Goal: Task Accomplishment & Management: Manage account settings

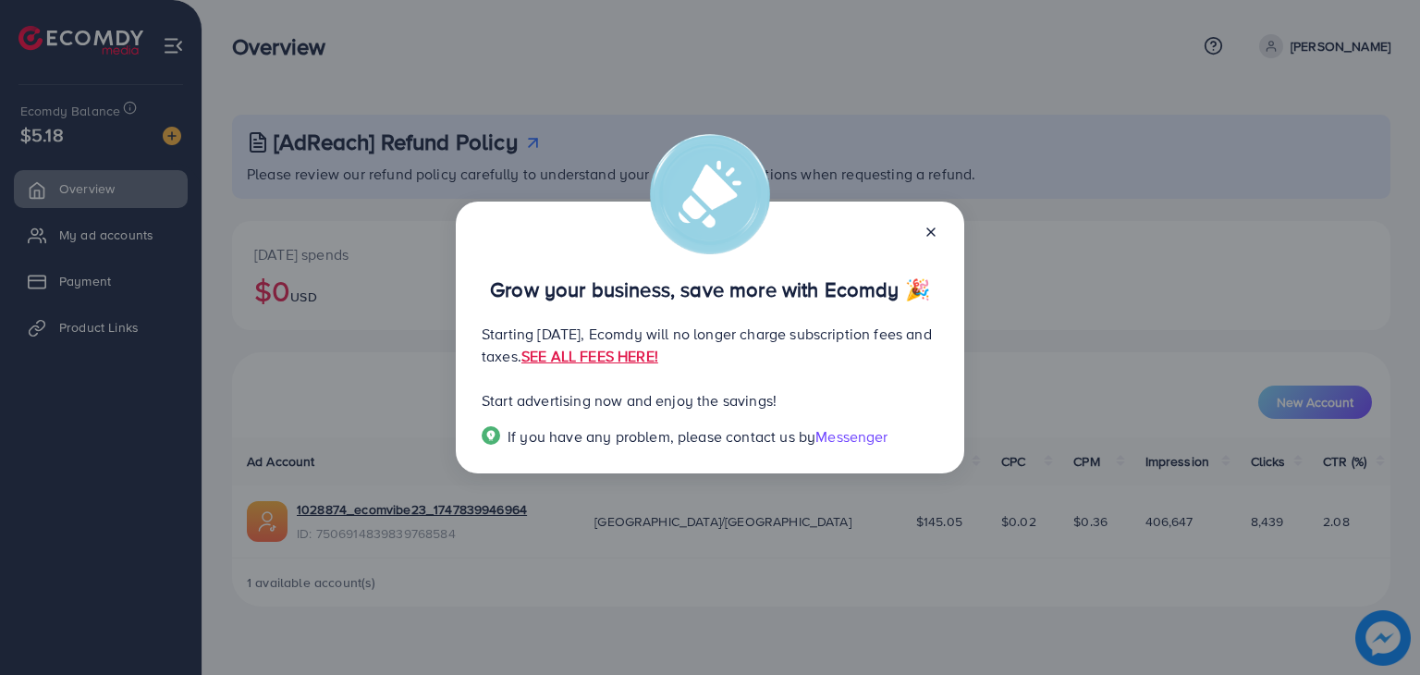
drag, startPoint x: 563, startPoint y: 344, endPoint x: 866, endPoint y: 363, distance: 303.8
click at [865, 363] on p "Starting [DATE], Ecomdy will no longer charge subscription fees and taxes. SEE …" at bounding box center [710, 345] width 457 height 44
click at [939, 217] on div "Grow your business, save more with Ecomdy 🎉 Starting [DATE], Ecomdy will no lon…" at bounding box center [710, 337] width 508 height 272
click at [935, 217] on div "Grow your business, save more with Ecomdy 🎉 Starting [DATE], Ecomdy will no lon…" at bounding box center [710, 337] width 508 height 272
click at [932, 230] on line at bounding box center [930, 231] width 7 height 7
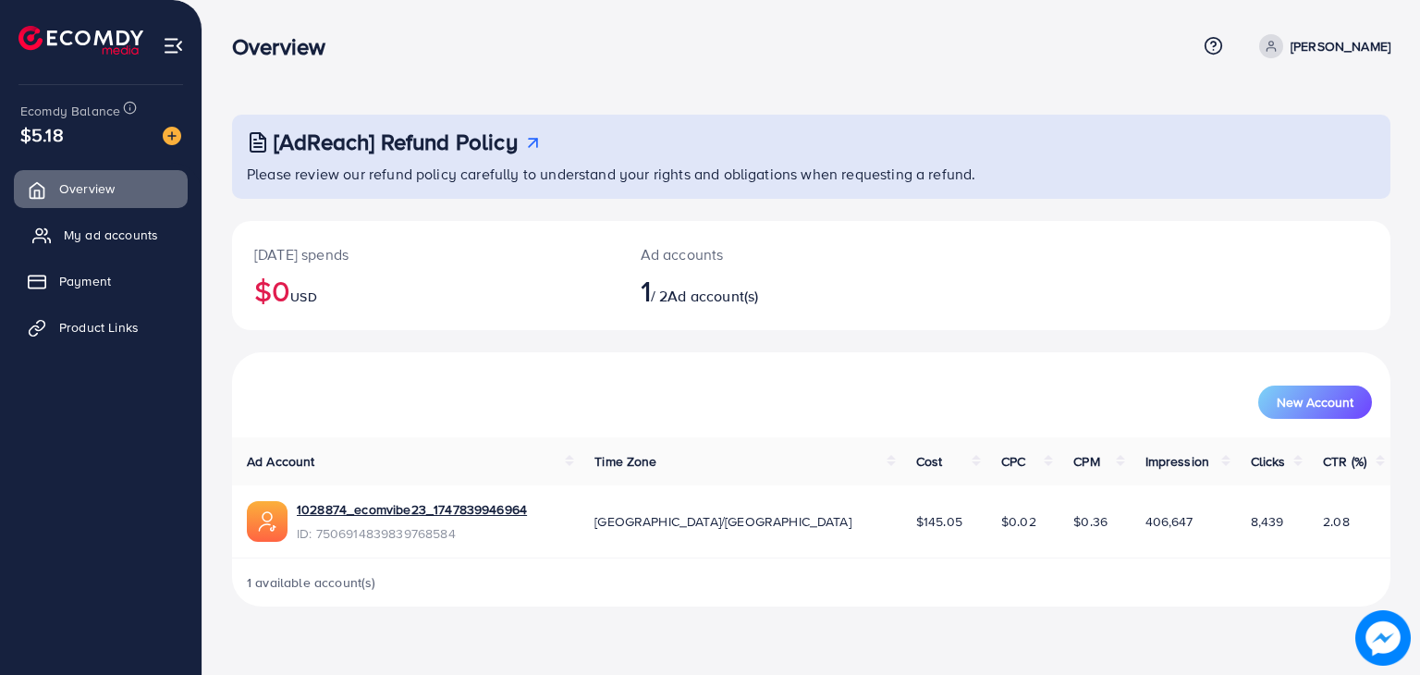
click at [107, 242] on span "My ad accounts" at bounding box center [111, 235] width 94 height 18
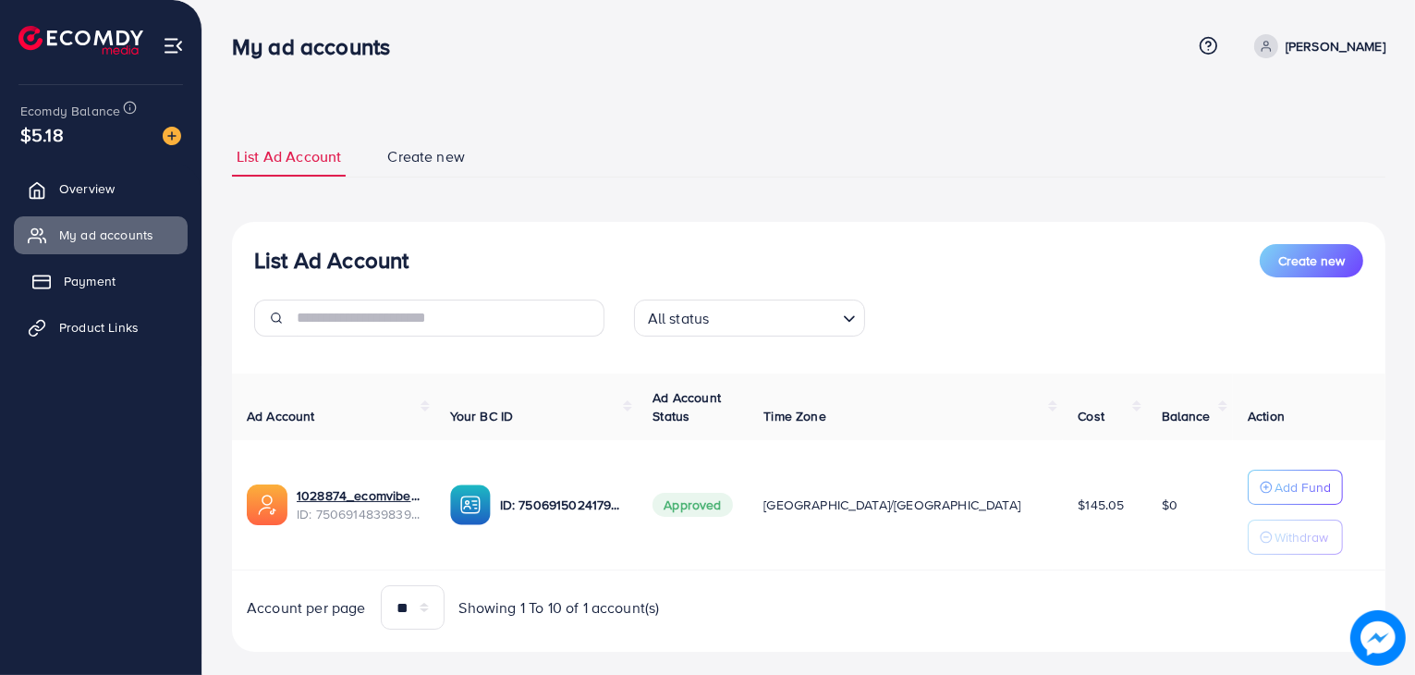
click at [129, 291] on link "Payment" at bounding box center [101, 280] width 174 height 37
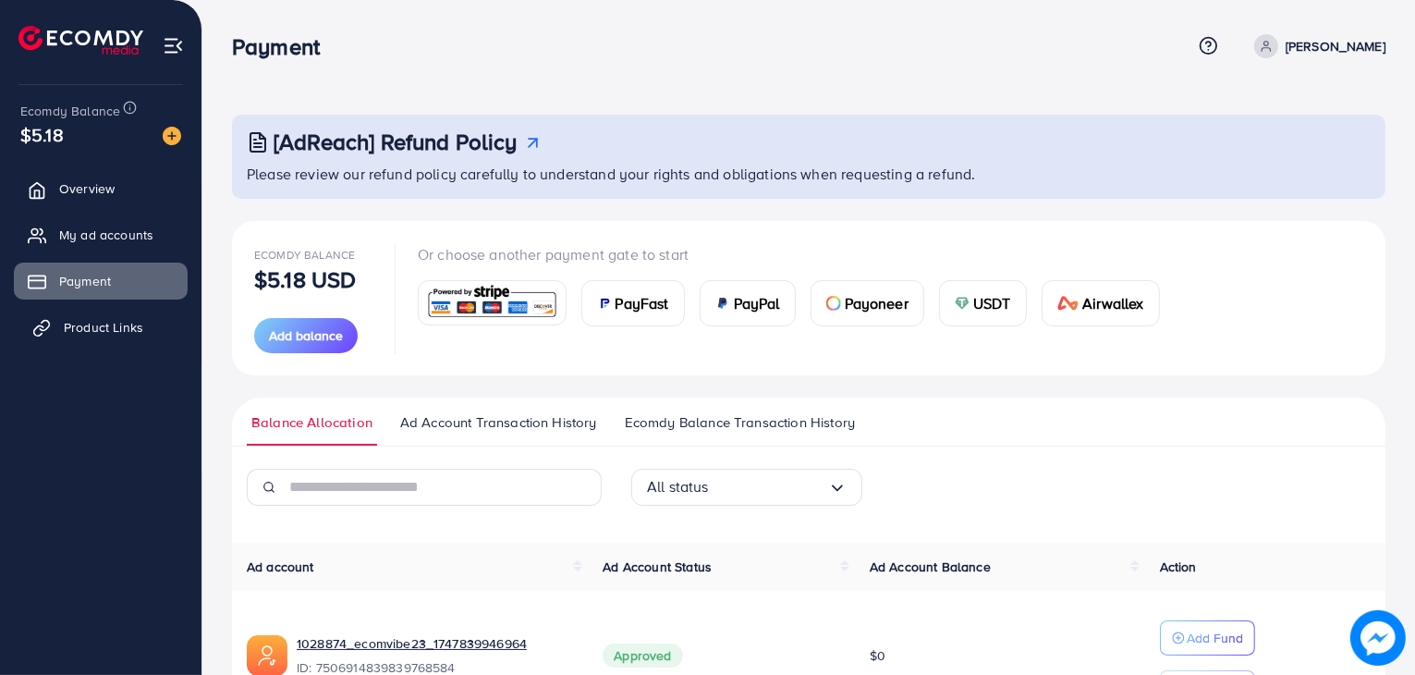
click at [139, 319] on span "Product Links" at bounding box center [103, 327] width 79 height 18
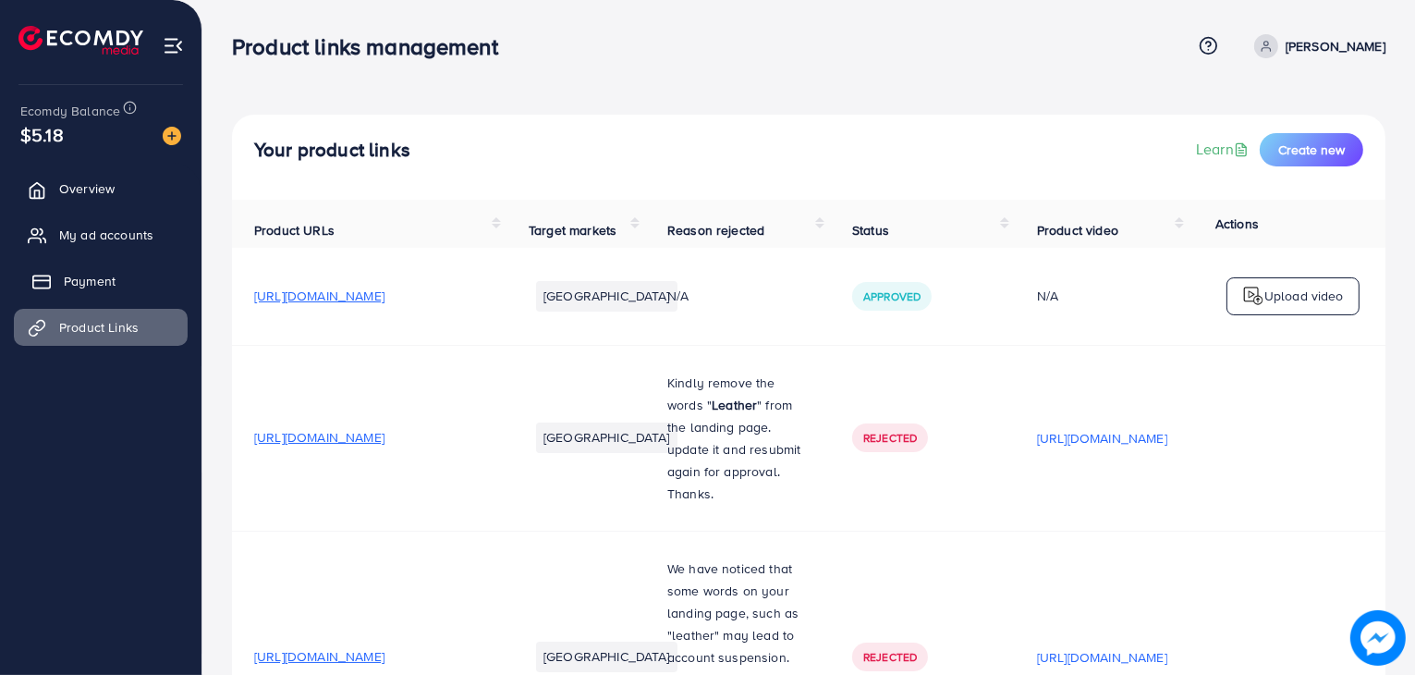
click at [115, 262] on link "Payment" at bounding box center [101, 280] width 174 height 37
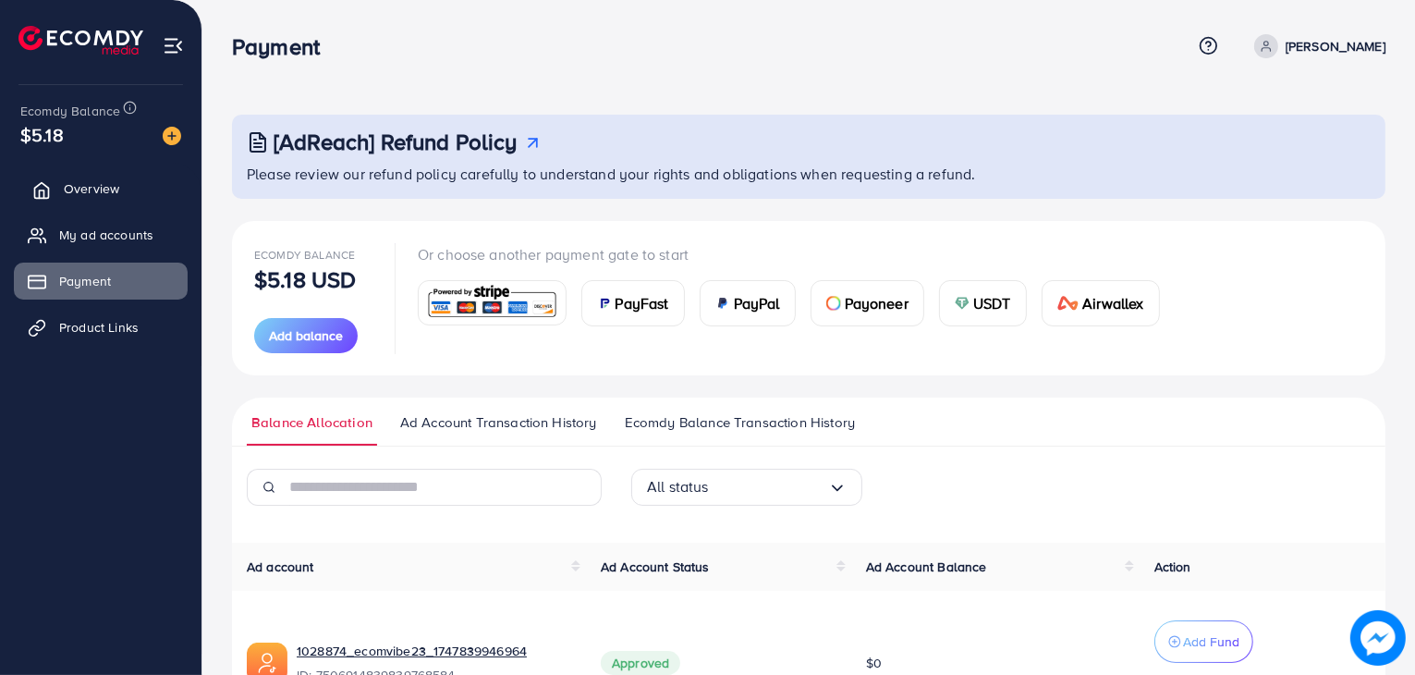
click at [82, 186] on span "Overview" at bounding box center [91, 188] width 55 height 18
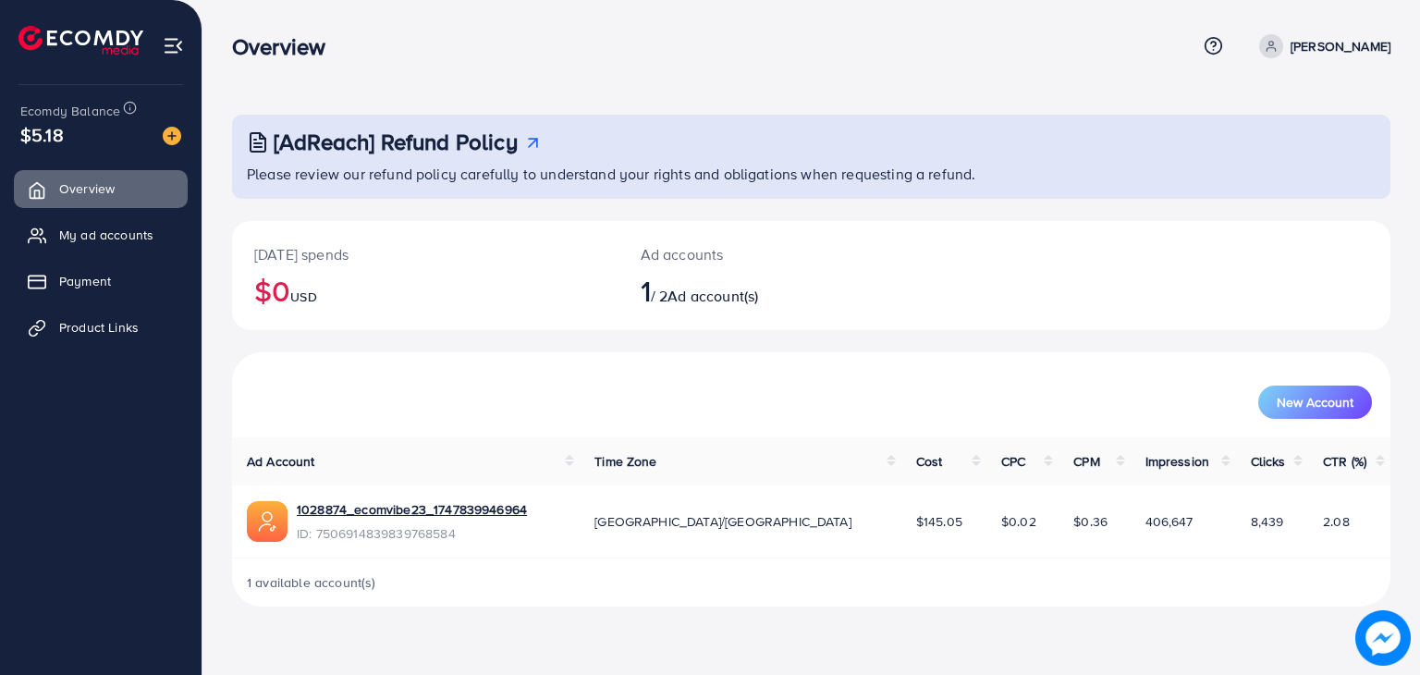
click at [727, 306] on h2 "1 / 2 Ad account(s)" at bounding box center [763, 290] width 245 height 35
click at [78, 234] on span "My ad accounts" at bounding box center [111, 235] width 94 height 18
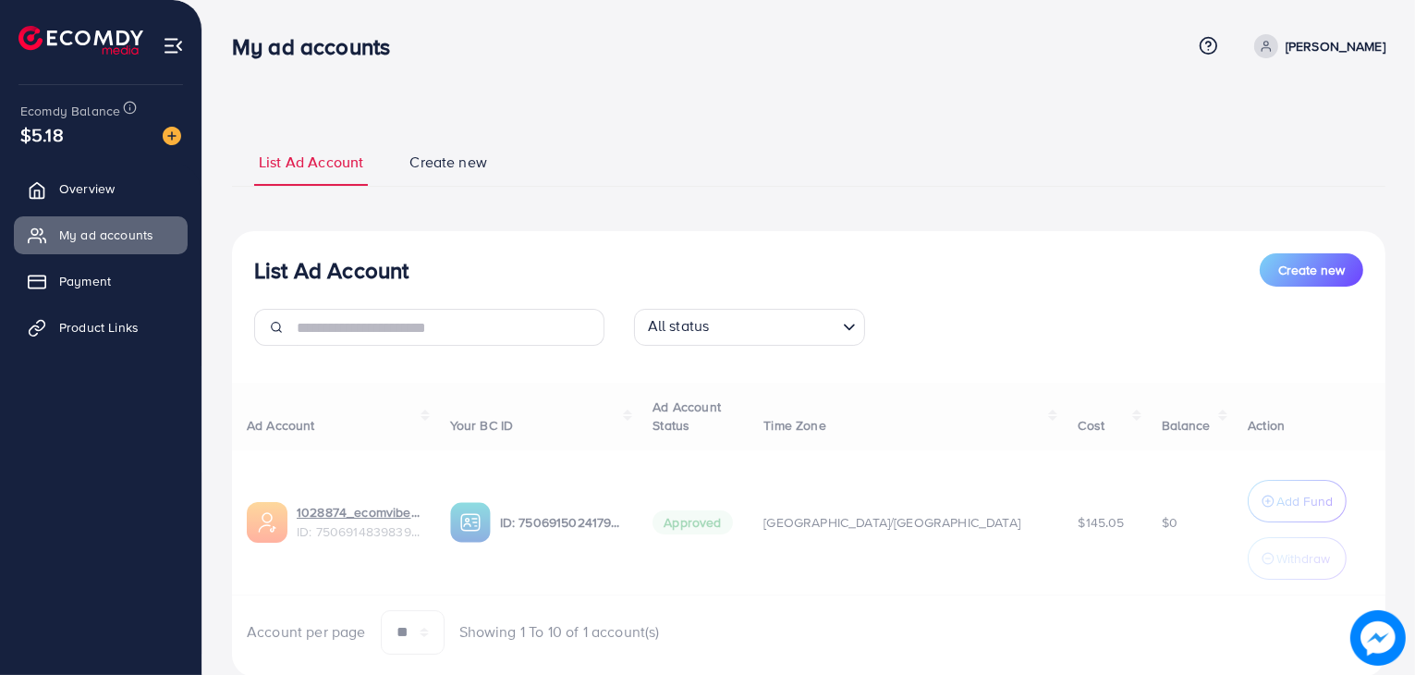
select select
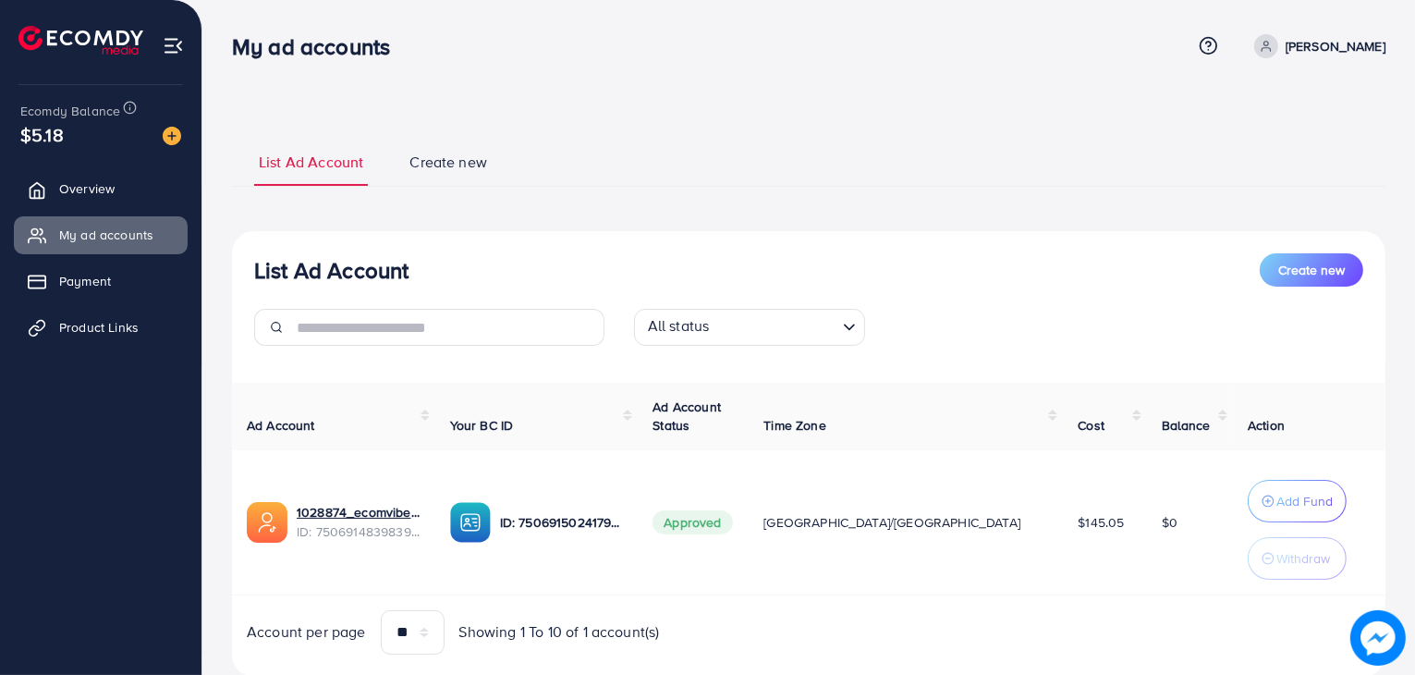
click at [466, 164] on span "Create new" at bounding box center [448, 162] width 78 height 21
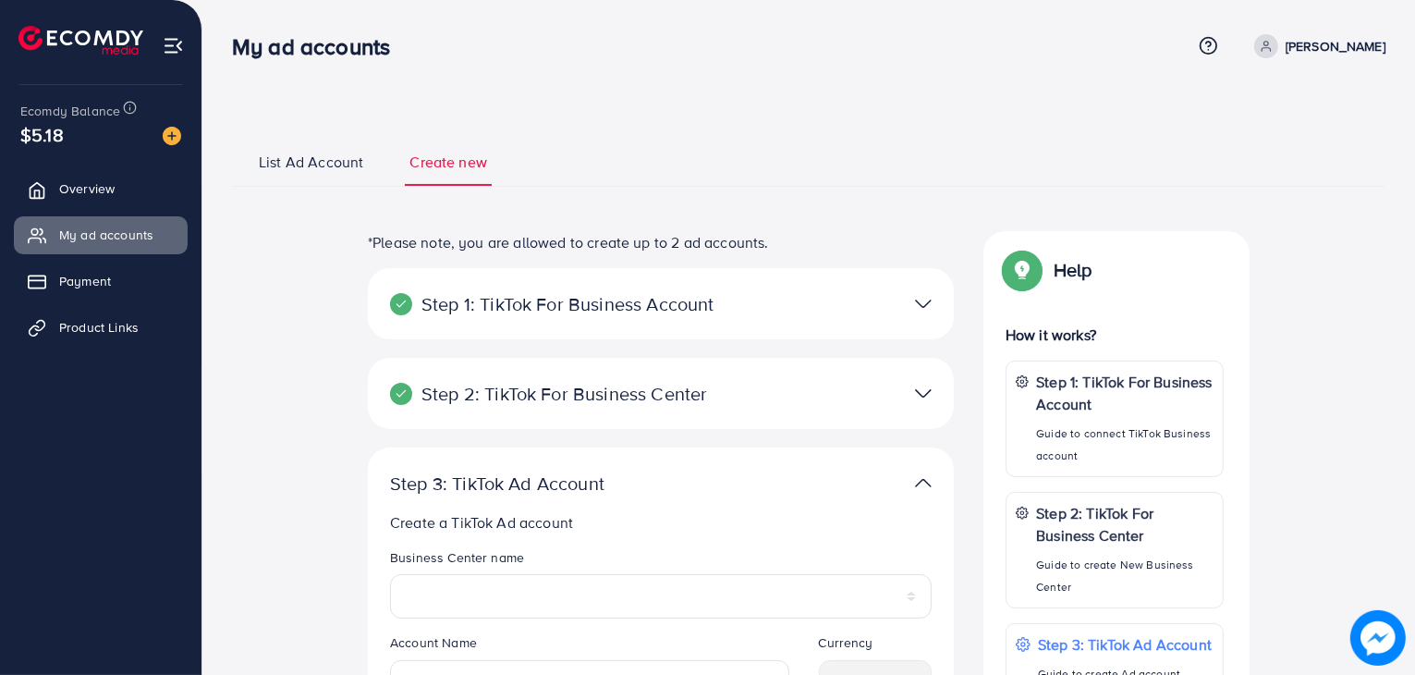
click at [961, 58] on div "My ad accounts" at bounding box center [711, 46] width 959 height 27
click at [126, 201] on link "Overview" at bounding box center [101, 188] width 174 height 37
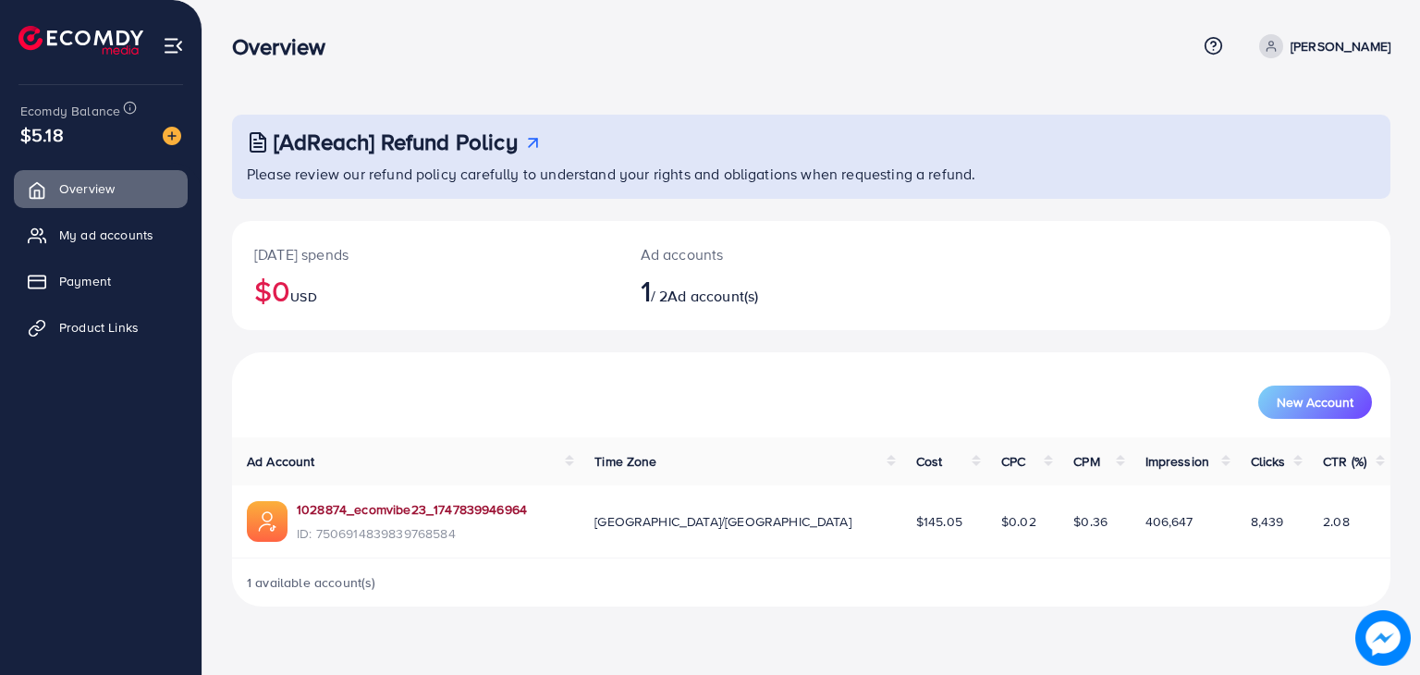
click at [354, 507] on link "1028874_ecomvibe23_1747839946964" at bounding box center [412, 509] width 230 height 18
click at [100, 222] on link "My ad accounts" at bounding box center [101, 234] width 174 height 37
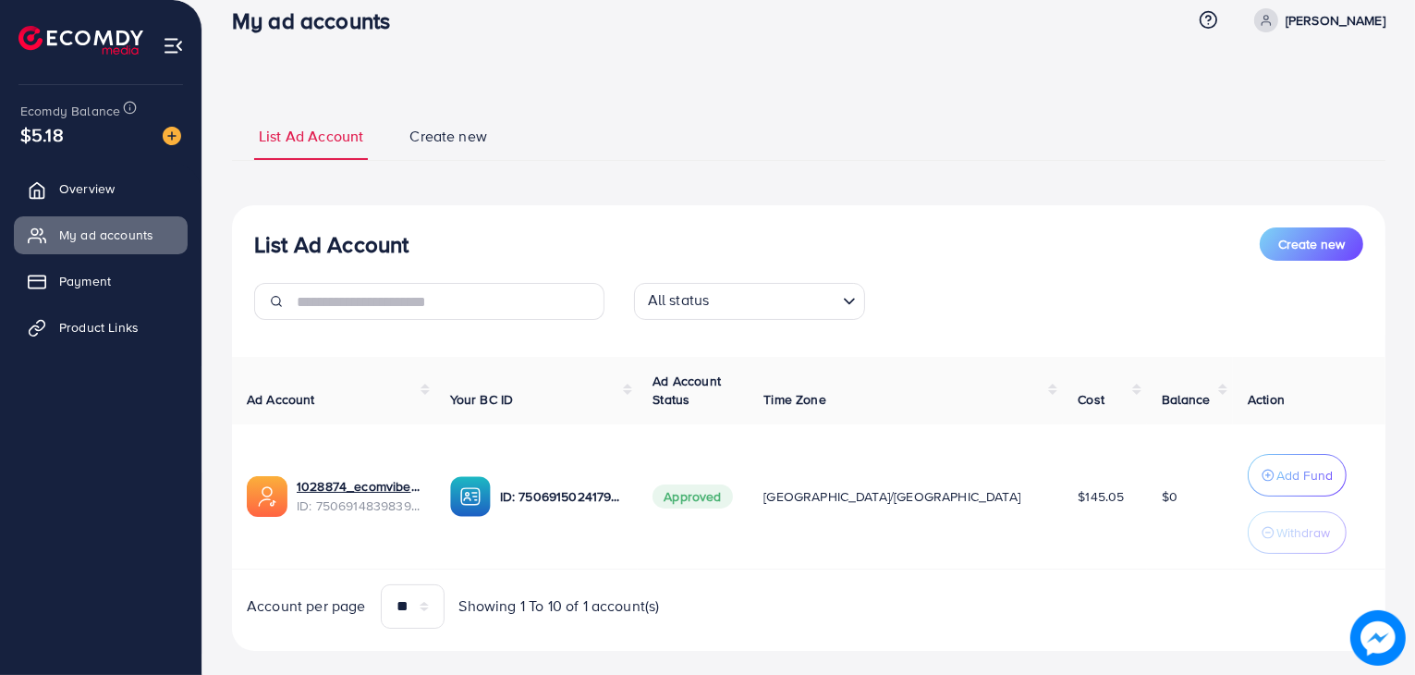
scroll to position [52, 0]
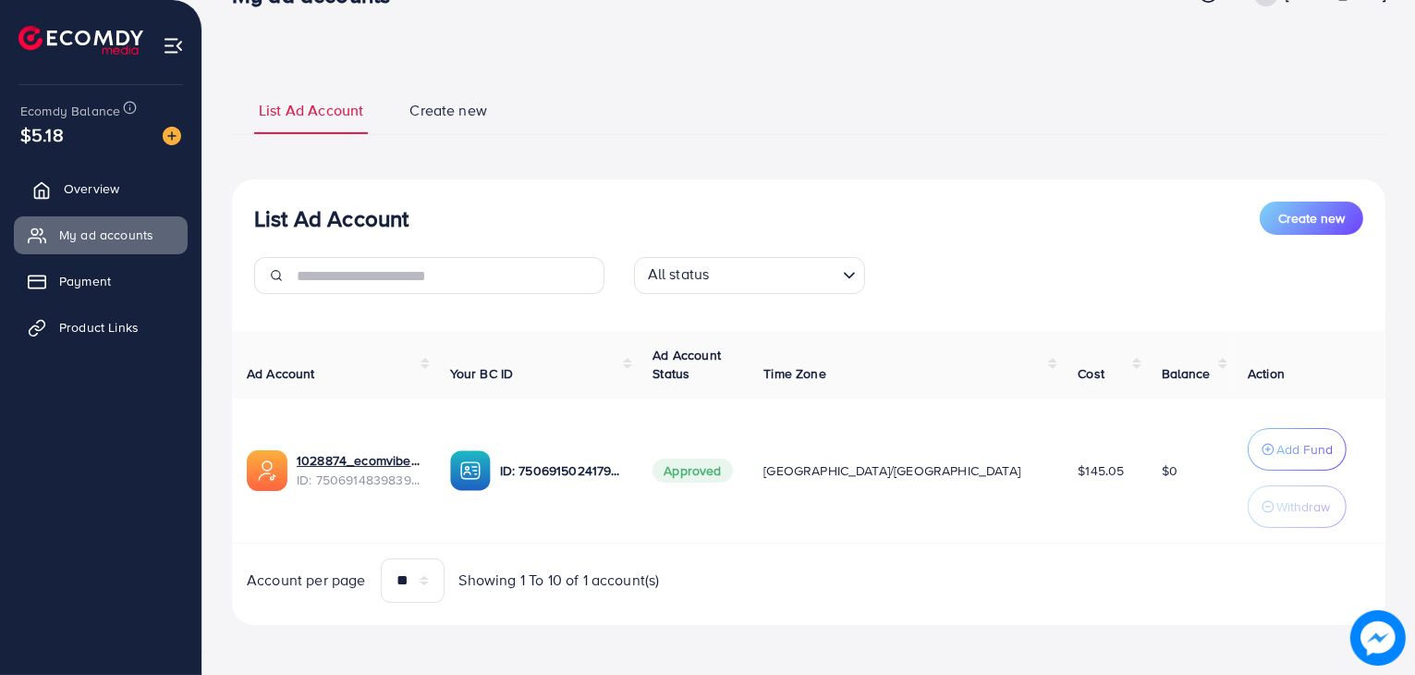
click at [92, 198] on link "Overview" at bounding box center [101, 188] width 174 height 37
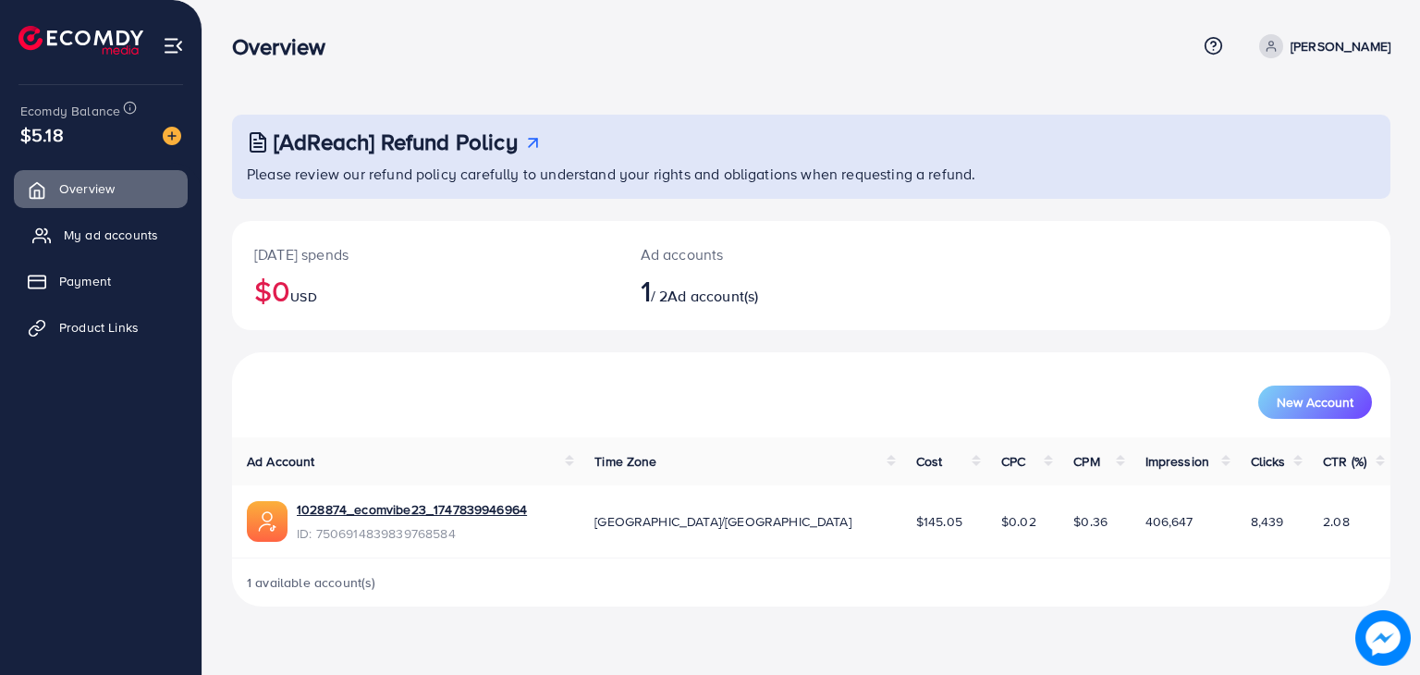
click at [98, 226] on span "My ad accounts" at bounding box center [111, 235] width 94 height 18
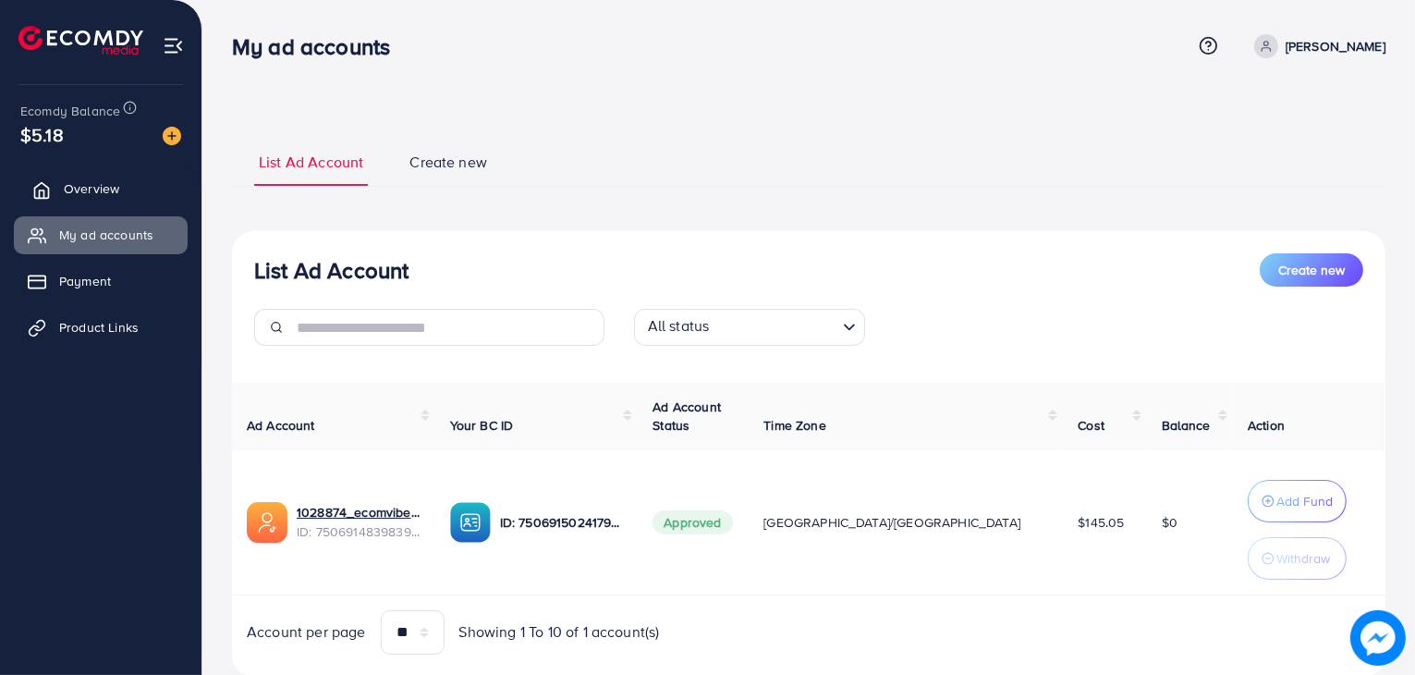
click at [115, 198] on link "Overview" at bounding box center [101, 188] width 174 height 37
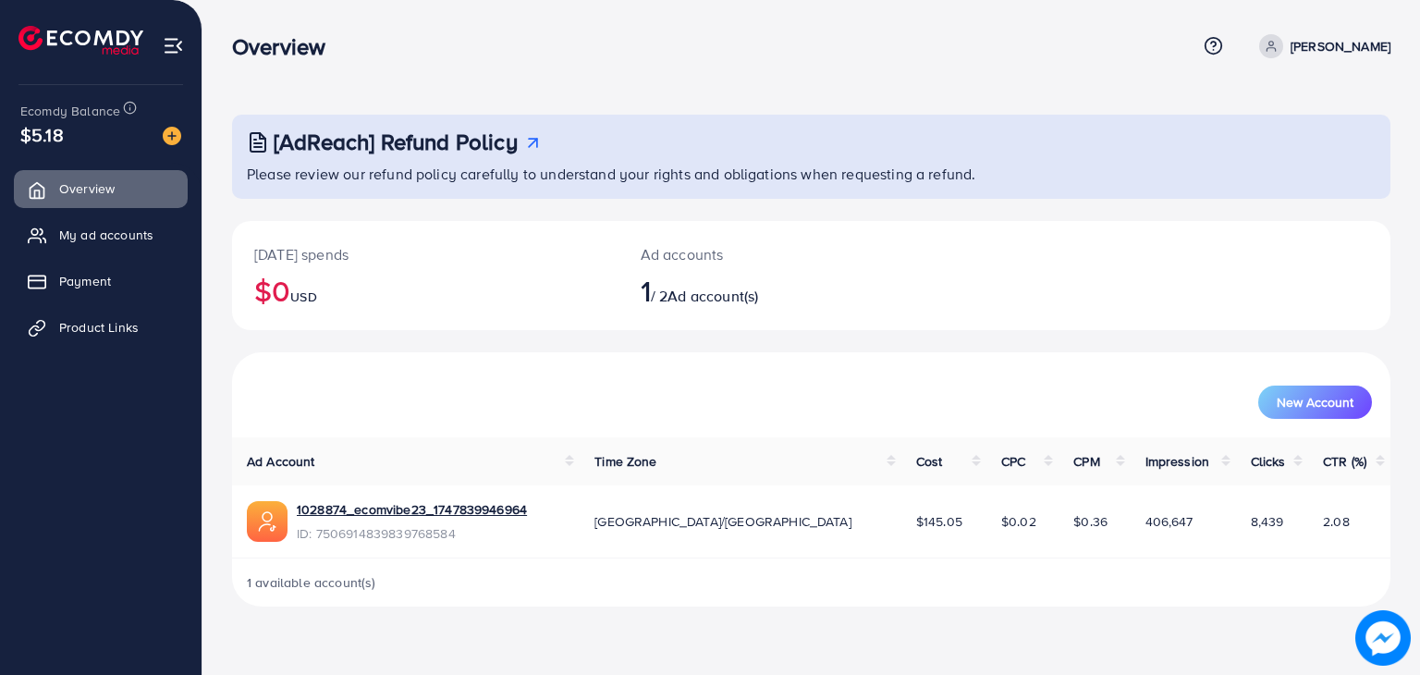
click at [230, 38] on div "Overview" at bounding box center [286, 46] width 138 height 27
drag, startPoint x: 247, startPoint y: 46, endPoint x: 274, endPoint y: 50, distance: 27.1
click at [250, 46] on h3 "Overview" at bounding box center [286, 46] width 108 height 27
click at [375, 64] on div "Overview Help Center Contact Support Term and policy About Us [PERSON_NAME] Pro…" at bounding box center [811, 46] width 1158 height 50
click at [316, 43] on h3 "Overview" at bounding box center [286, 46] width 108 height 27
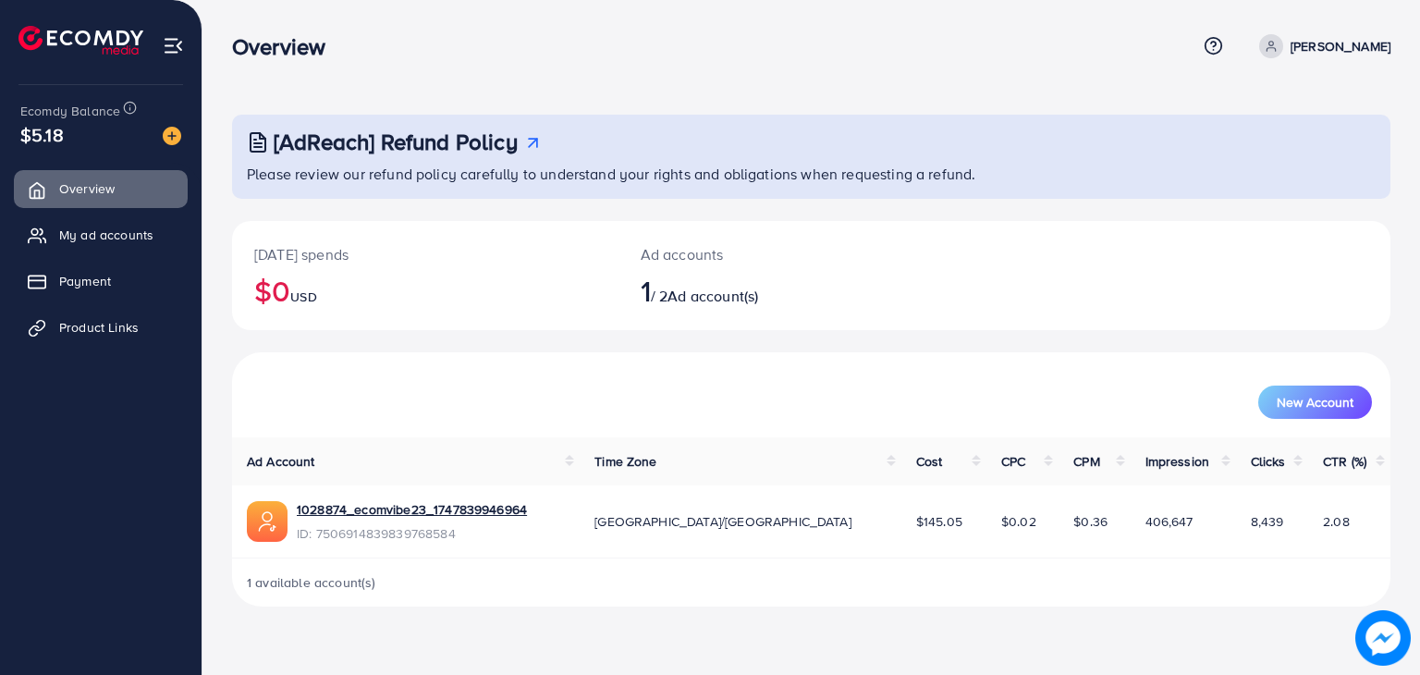
click at [316, 43] on h3 "Overview" at bounding box center [286, 46] width 108 height 27
